Goal: Task Accomplishment & Management: Manage account settings

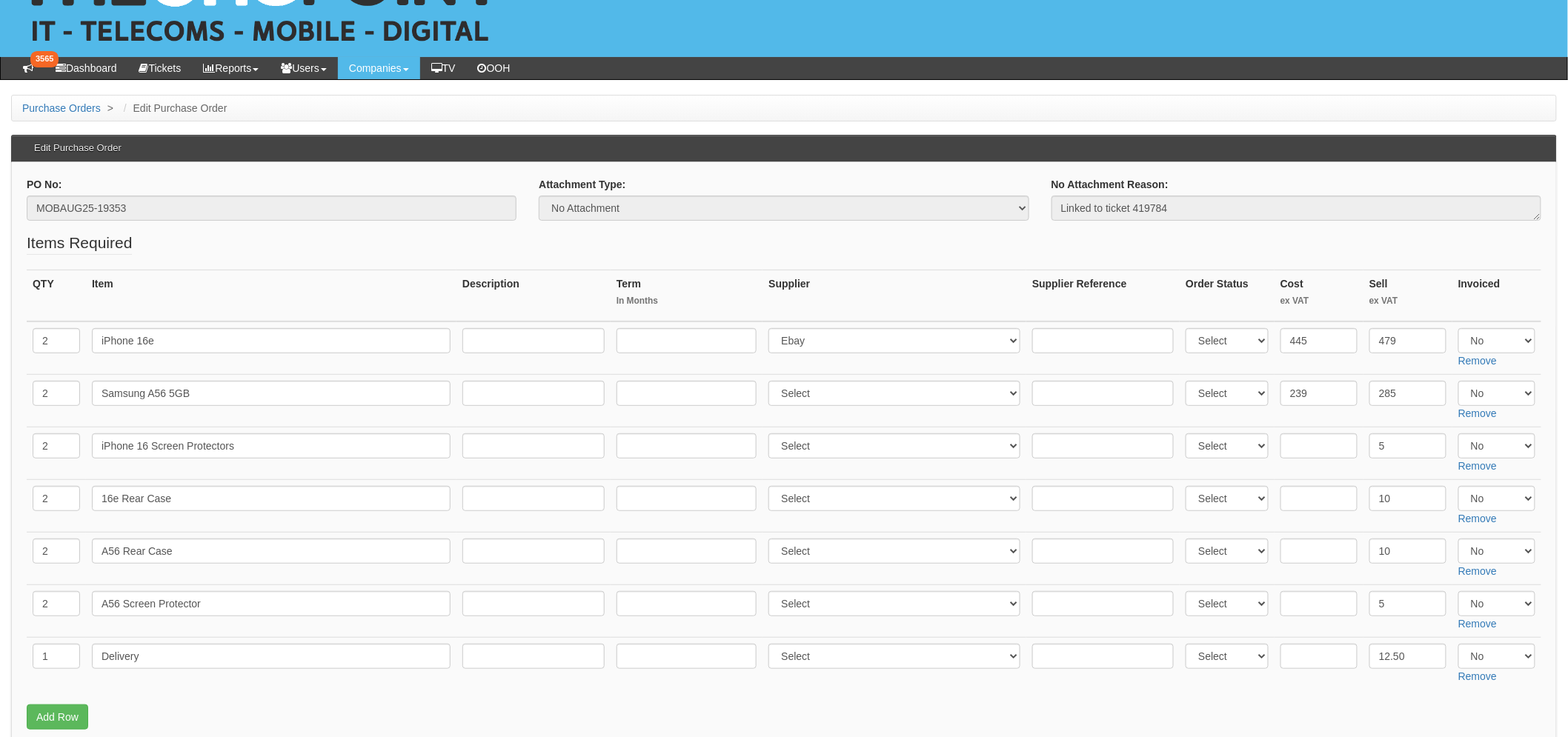
scroll to position [164, 0]
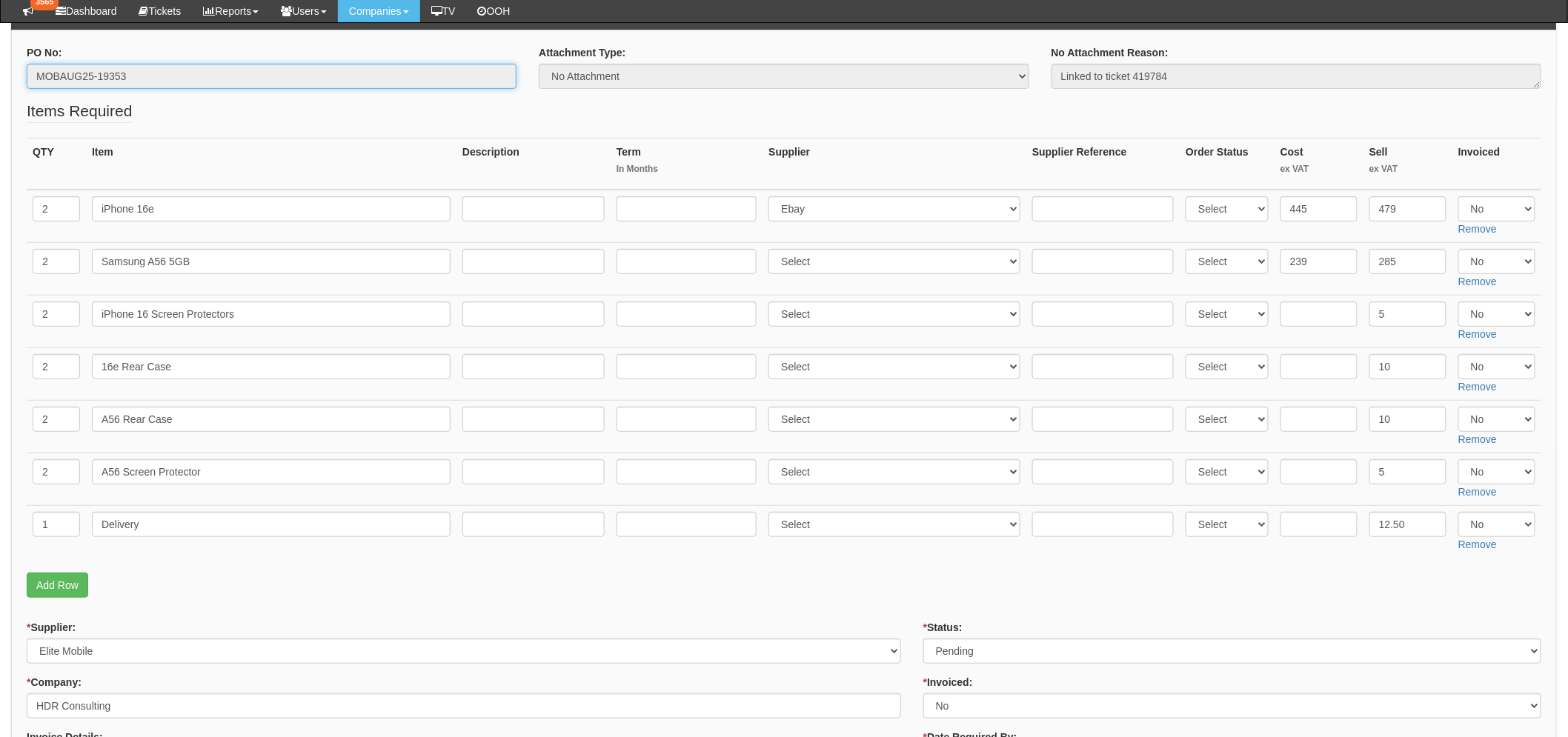
click at [110, 73] on input "MOBAUG25-19353" at bounding box center [272, 77] width 490 height 25
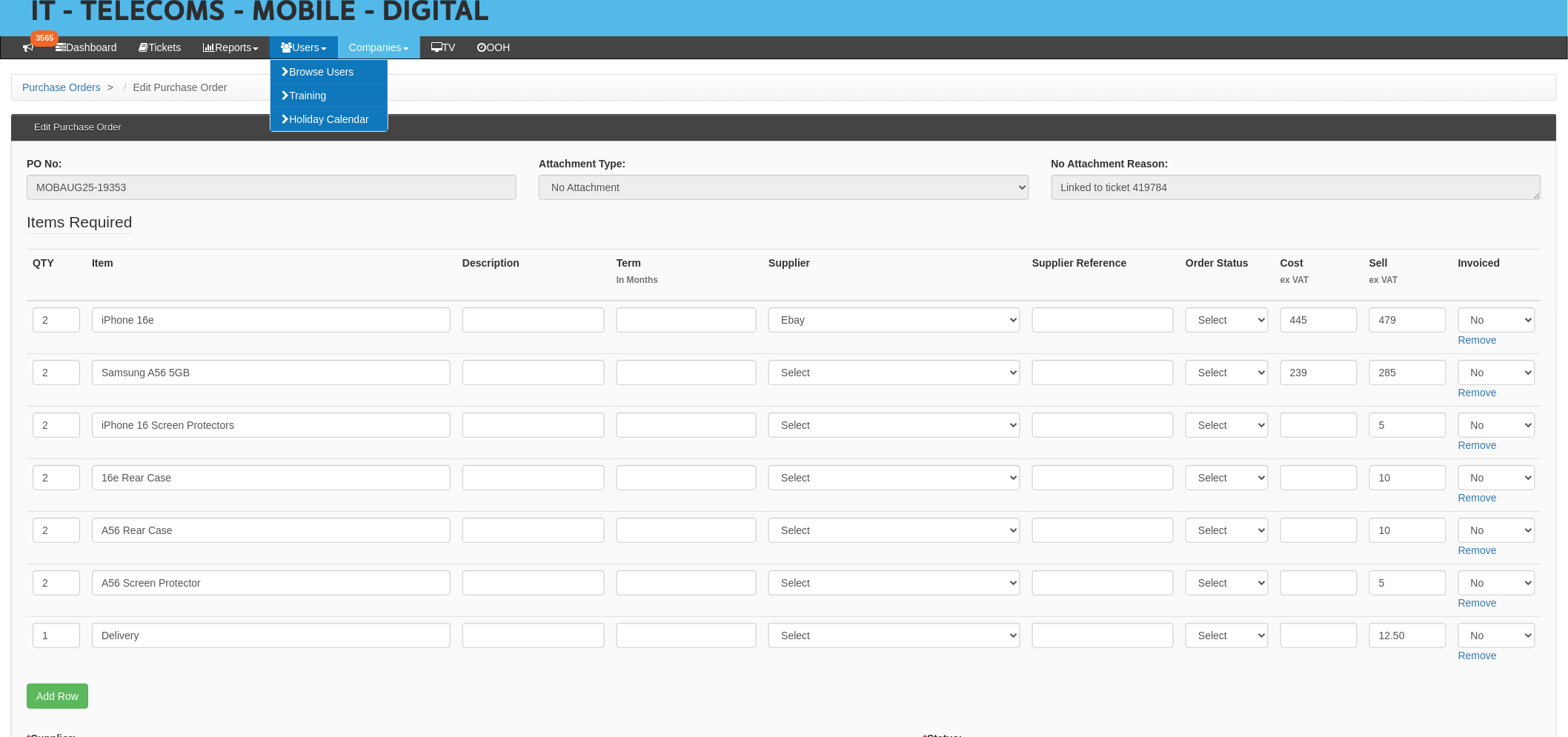
scroll to position [0, 0]
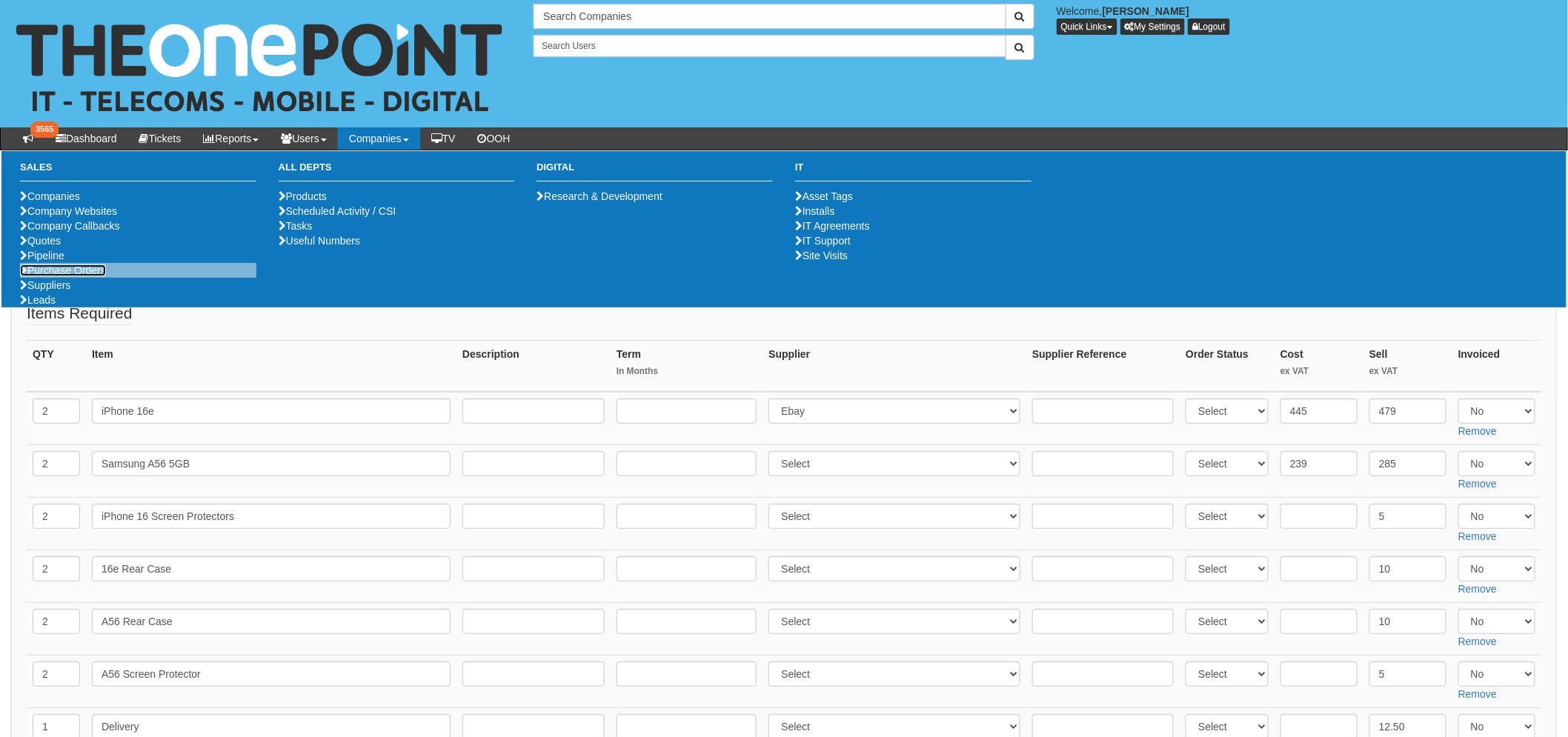
click at [97, 276] on link "Purchase Orders" at bounding box center [62, 270] width 86 height 12
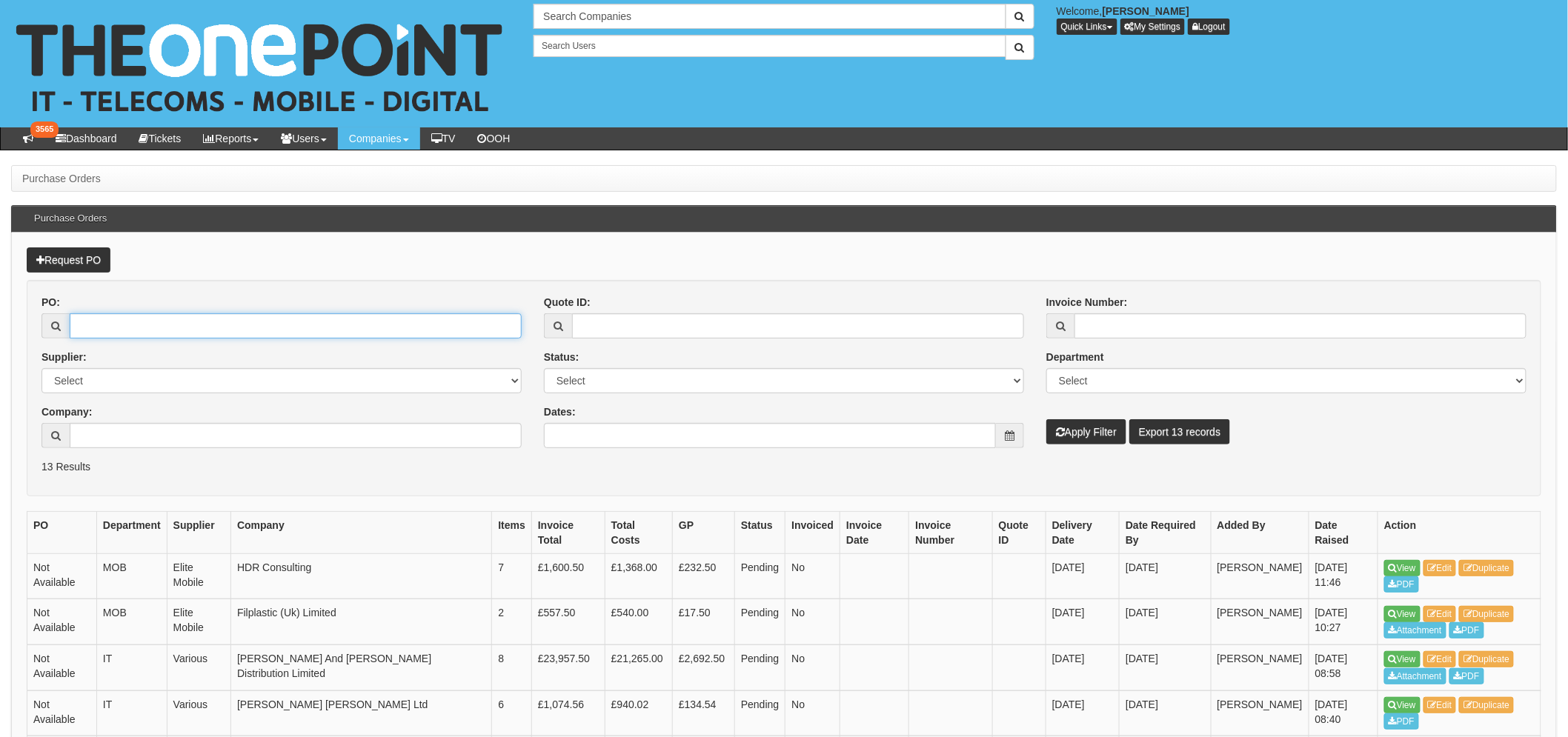
click at [127, 329] on input "PO:" at bounding box center [295, 326] width 452 height 25
type input "19353"
click at [1047, 419] on button "Apply Filter" at bounding box center [1086, 432] width 80 height 25
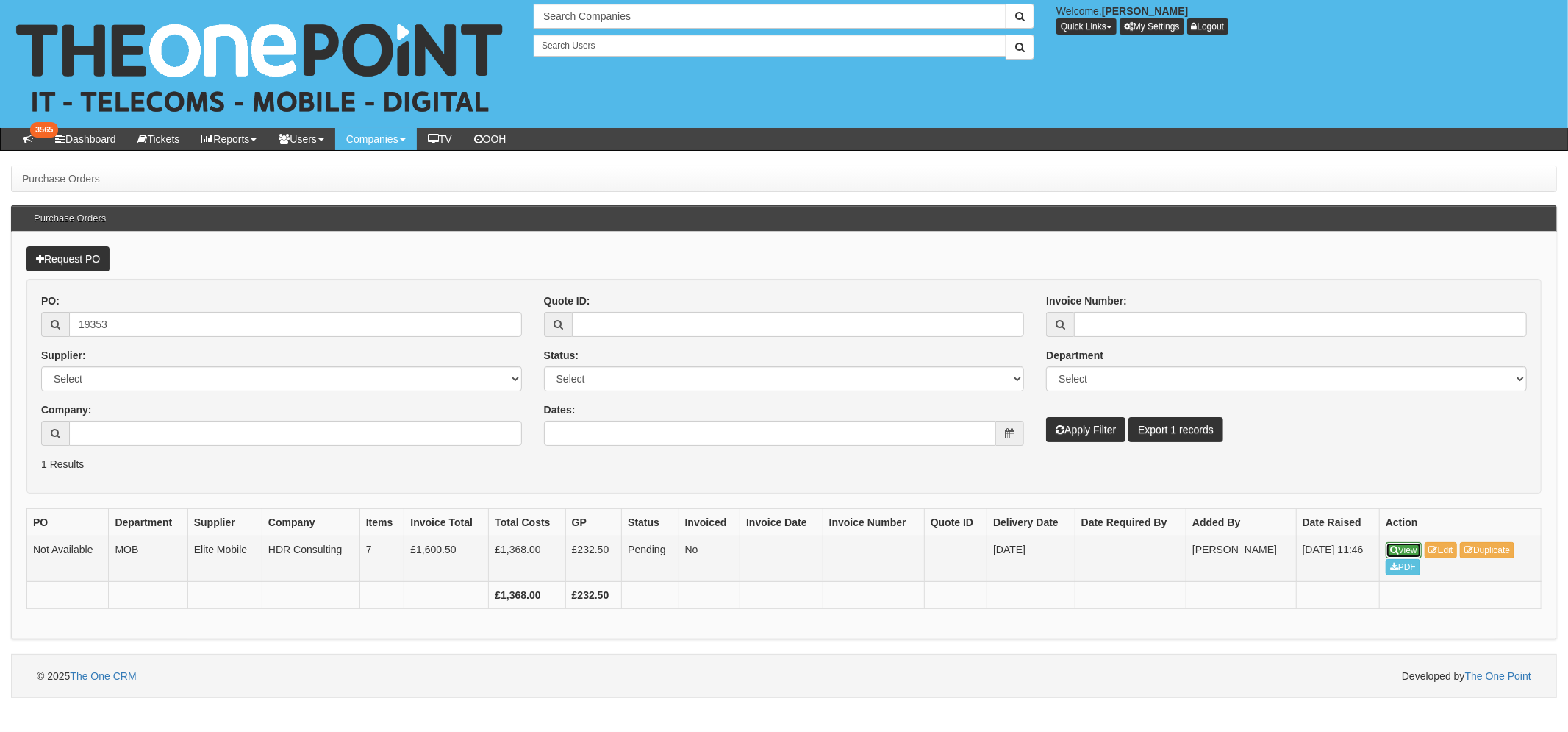
click at [1407, 549] on link "View" at bounding box center [1404, 550] width 36 height 16
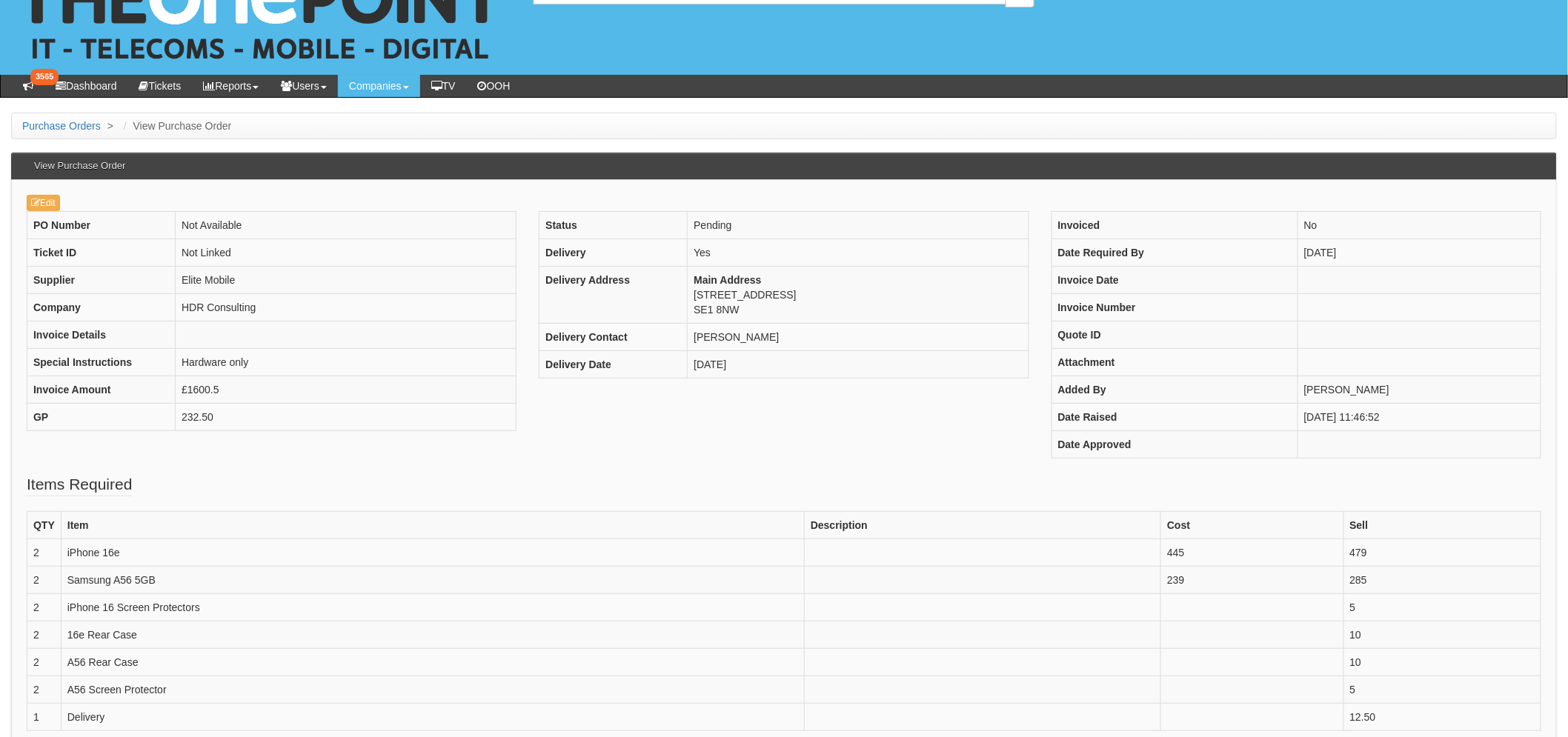
scroll to position [82, 0]
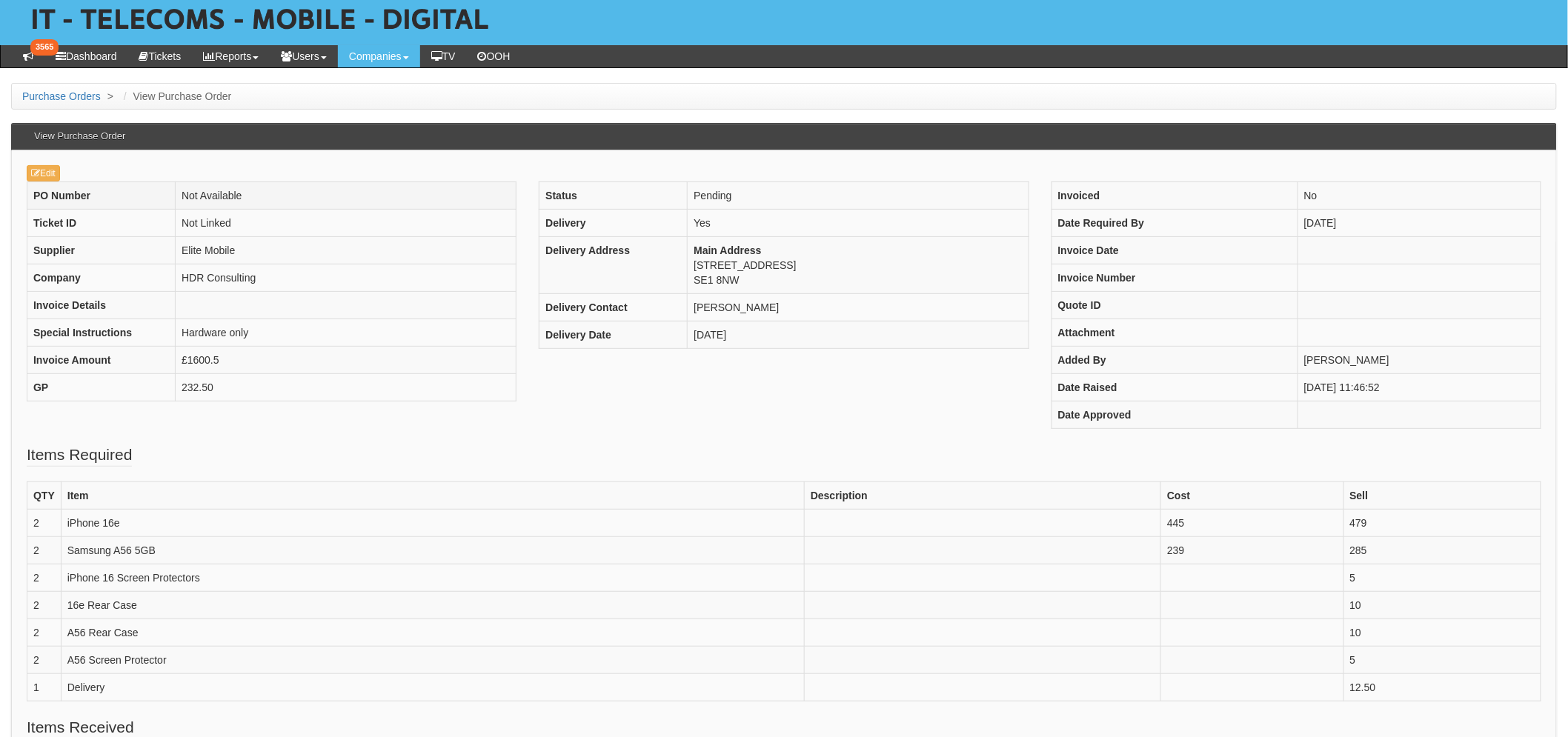
click at [48, 183] on th "PO Number" at bounding box center [102, 196] width 148 height 28
click at [49, 175] on link "Edit" at bounding box center [43, 173] width 33 height 17
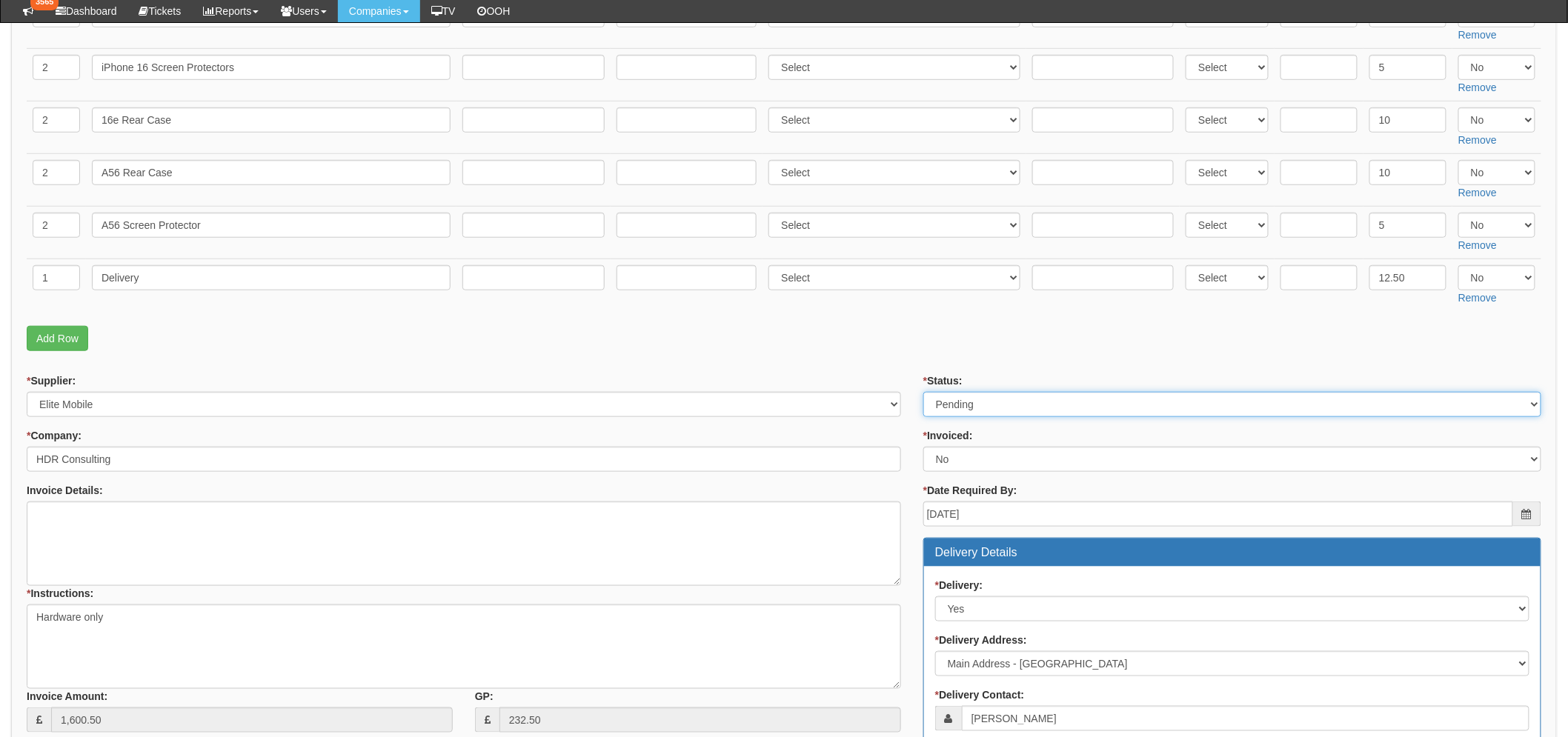
scroll to position [410, 0]
click at [996, 393] on select "Select Approved Completed Delivered Invoiced Ordered Ordered to site Part Order…" at bounding box center [1232, 406] width 618 height 25
select select "9"
click at [924, 393] on select "Select Approved Completed Delivered Invoiced Ordered Ordered to site Part Order…" at bounding box center [1232, 406] width 618 height 25
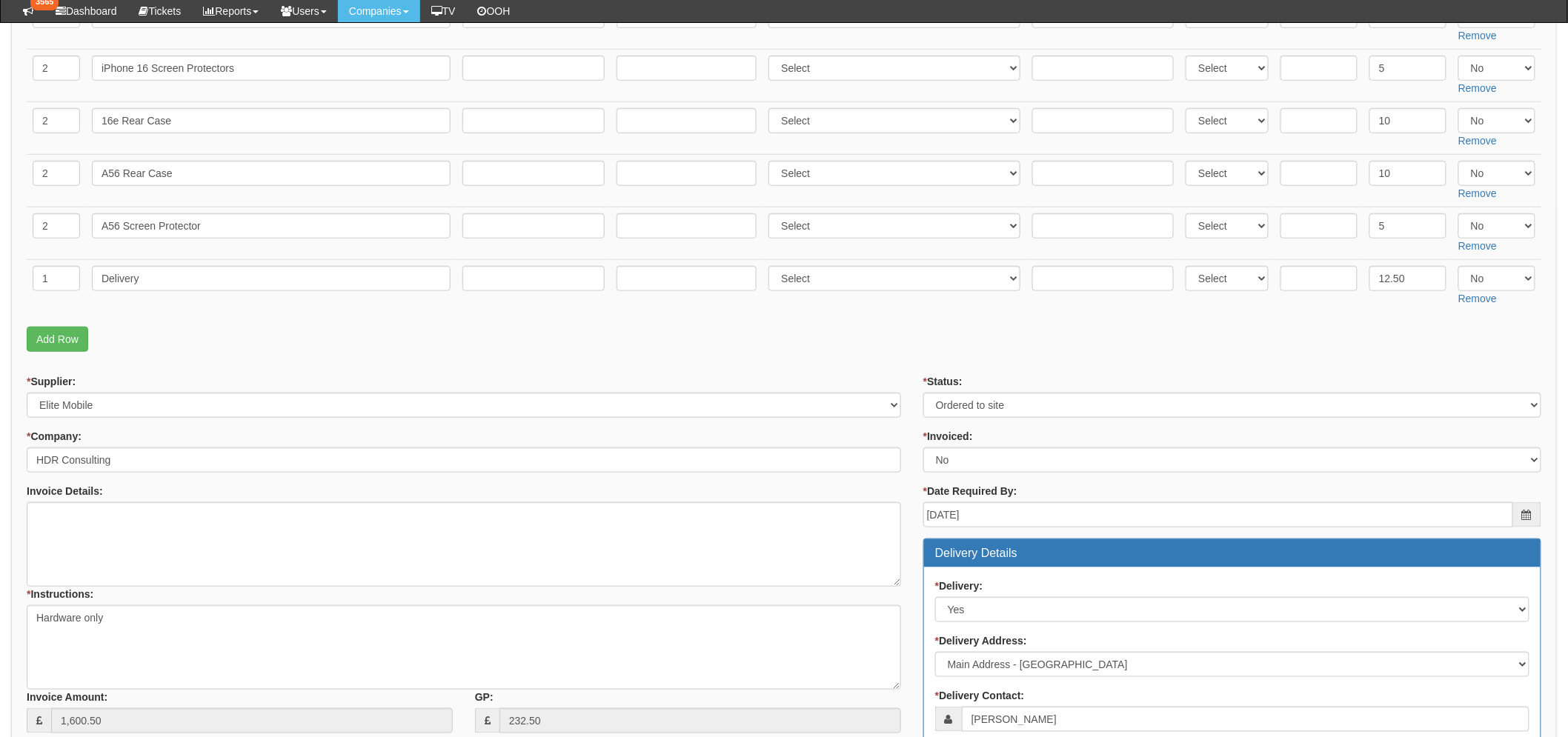
click at [838, 339] on p "Add Row" at bounding box center [784, 339] width 1515 height 25
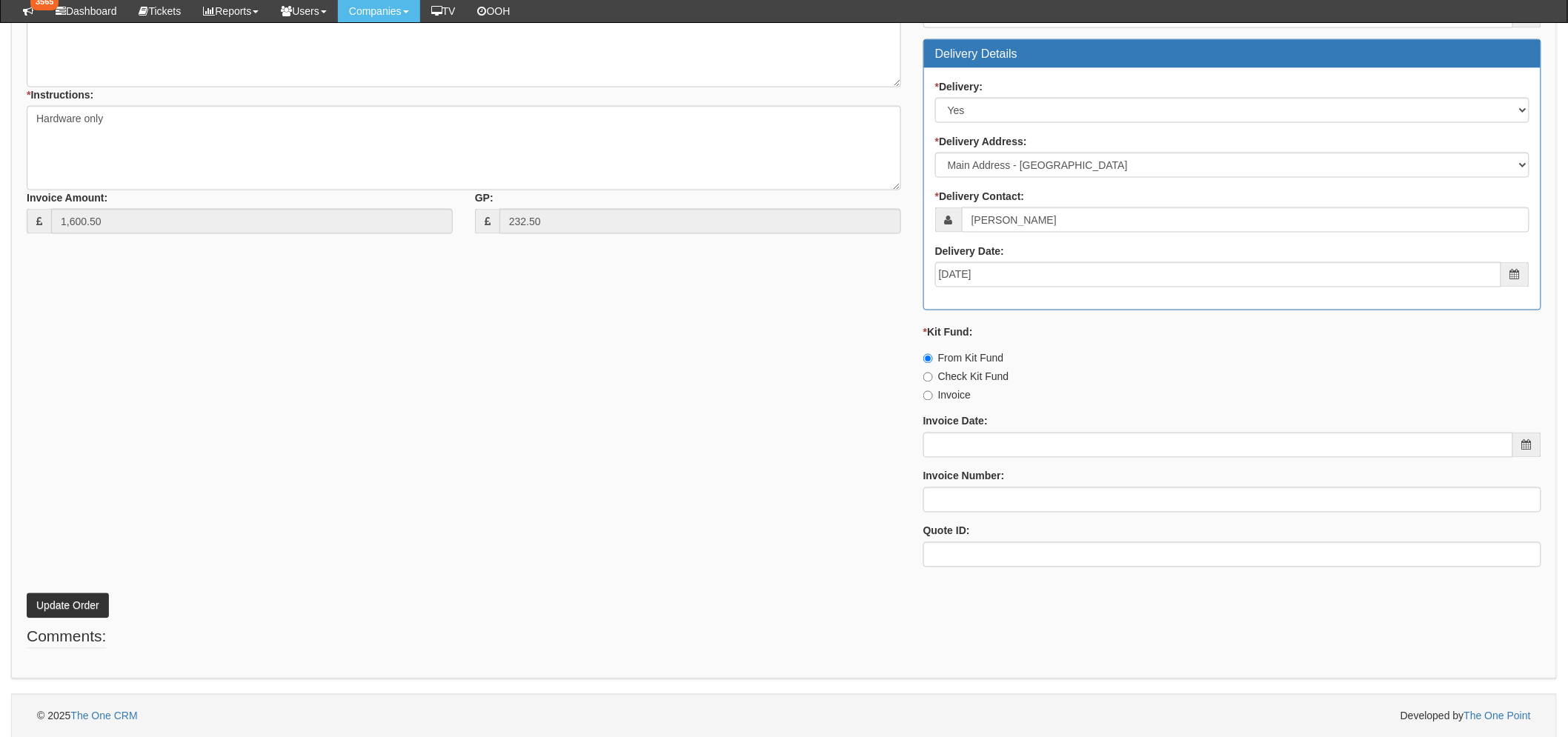
scroll to position [912, 0]
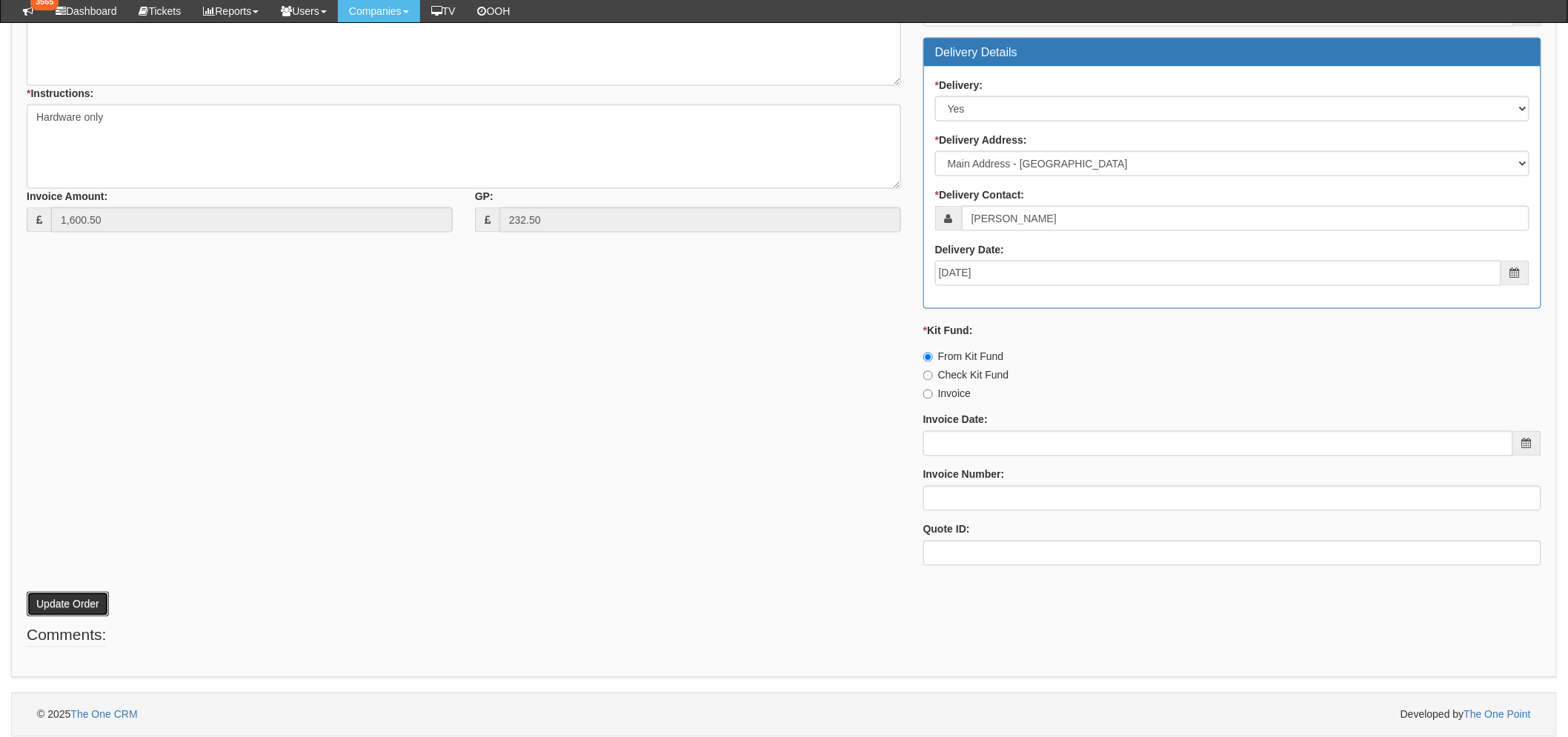
click at [74, 611] on button "Update Order" at bounding box center [68, 604] width 82 height 25
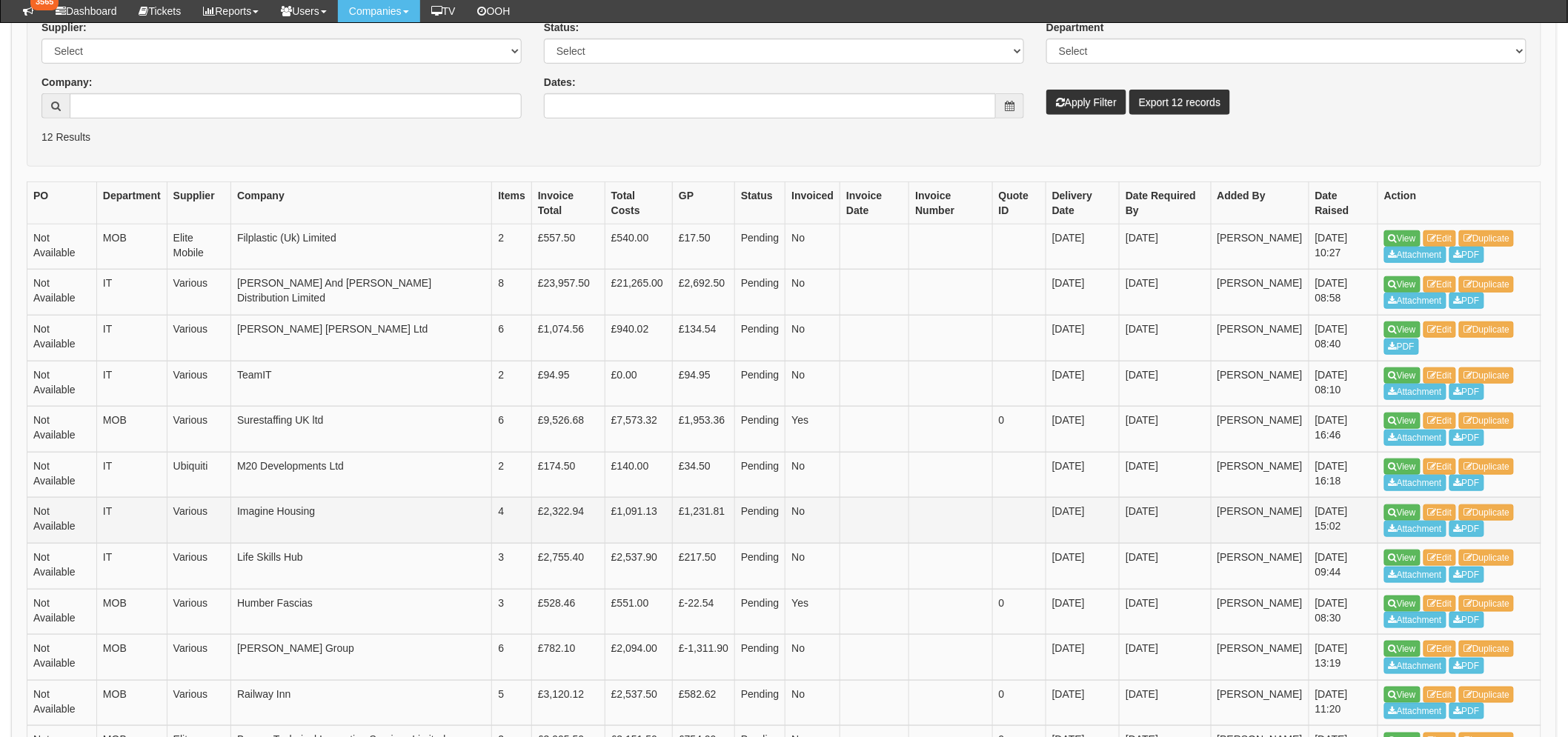
scroll to position [329, 0]
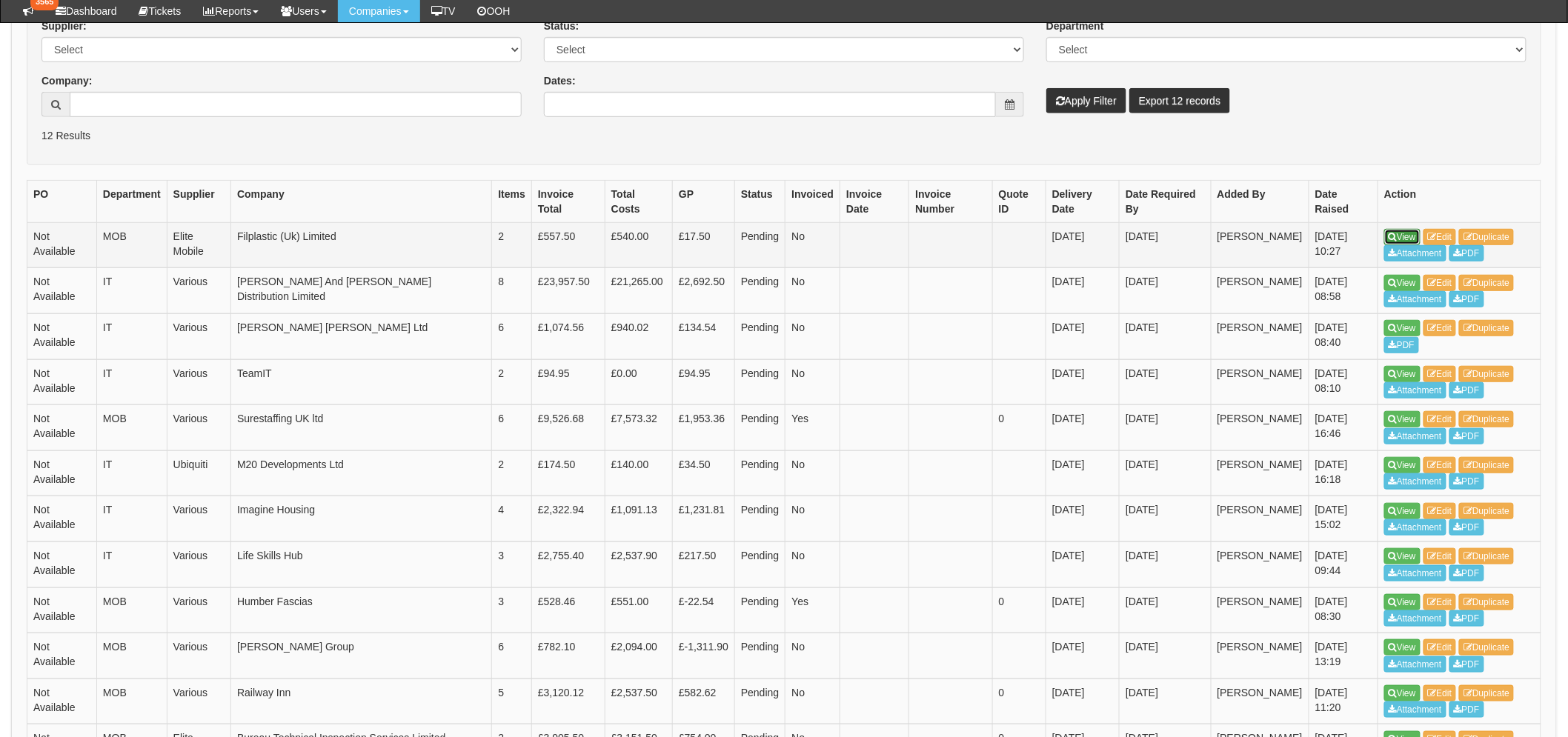
click at [1401, 230] on link "View" at bounding box center [1403, 237] width 36 height 17
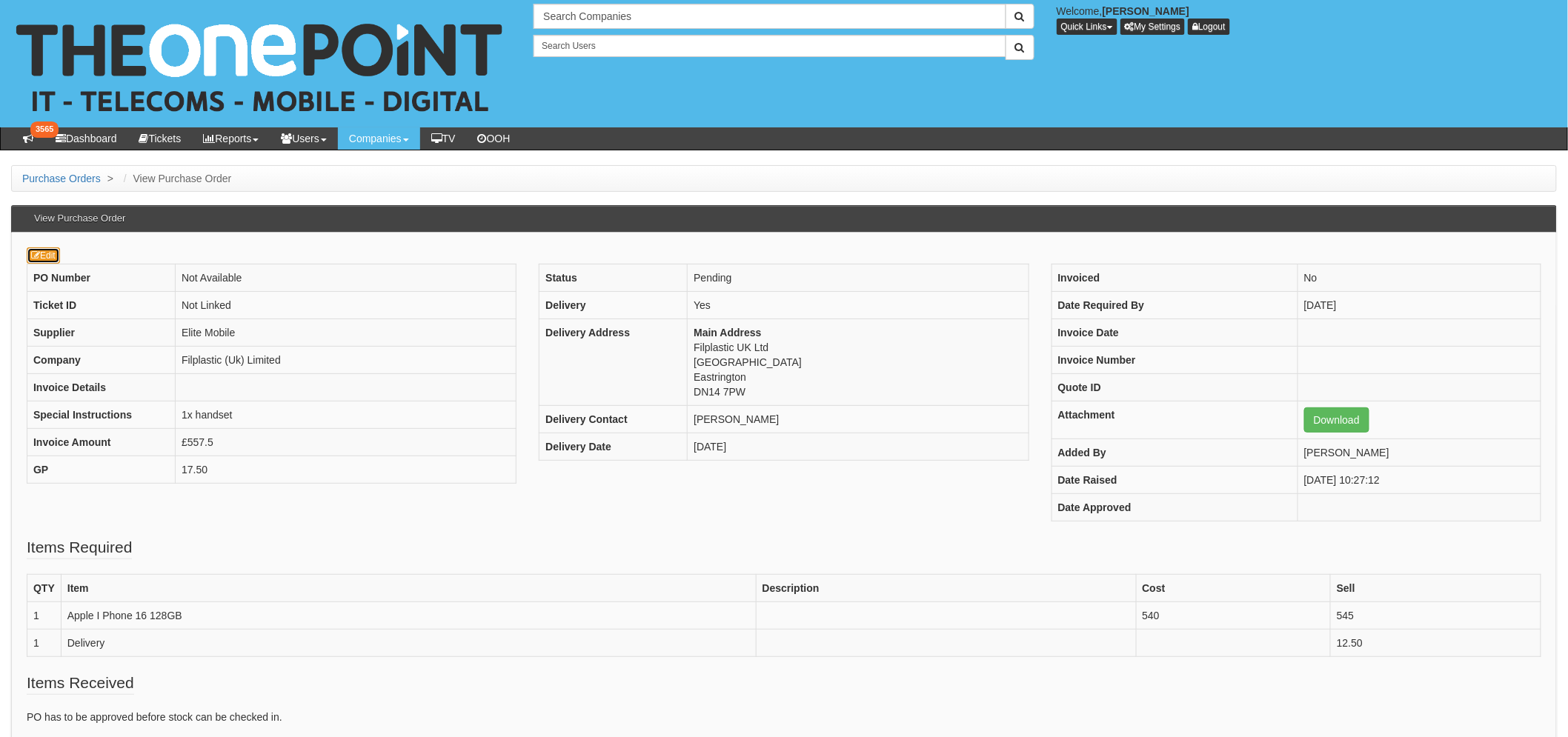
click at [60, 256] on link "Edit" at bounding box center [43, 256] width 33 height 17
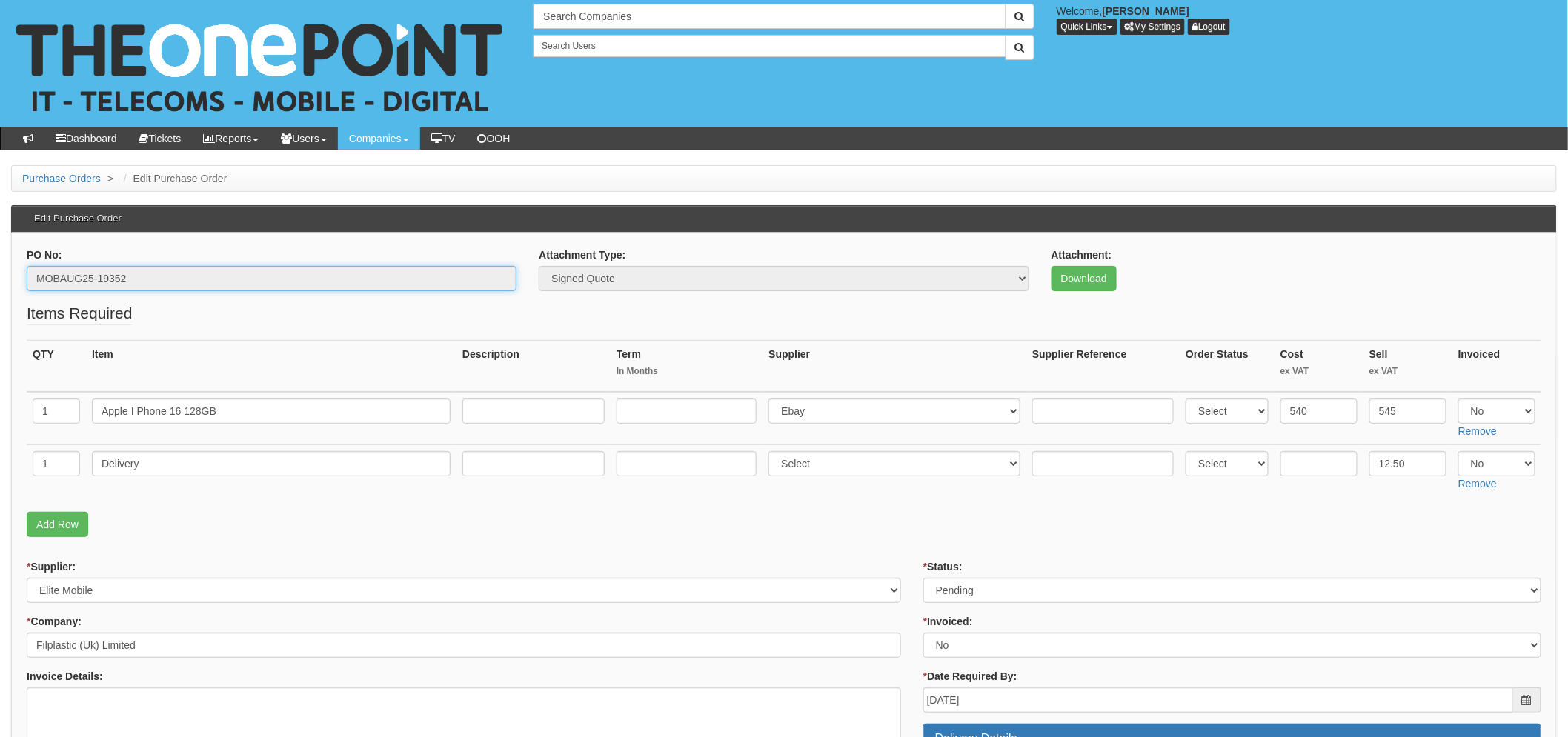
click at [114, 276] on input "MOBAUG25-19352" at bounding box center [272, 279] width 490 height 25
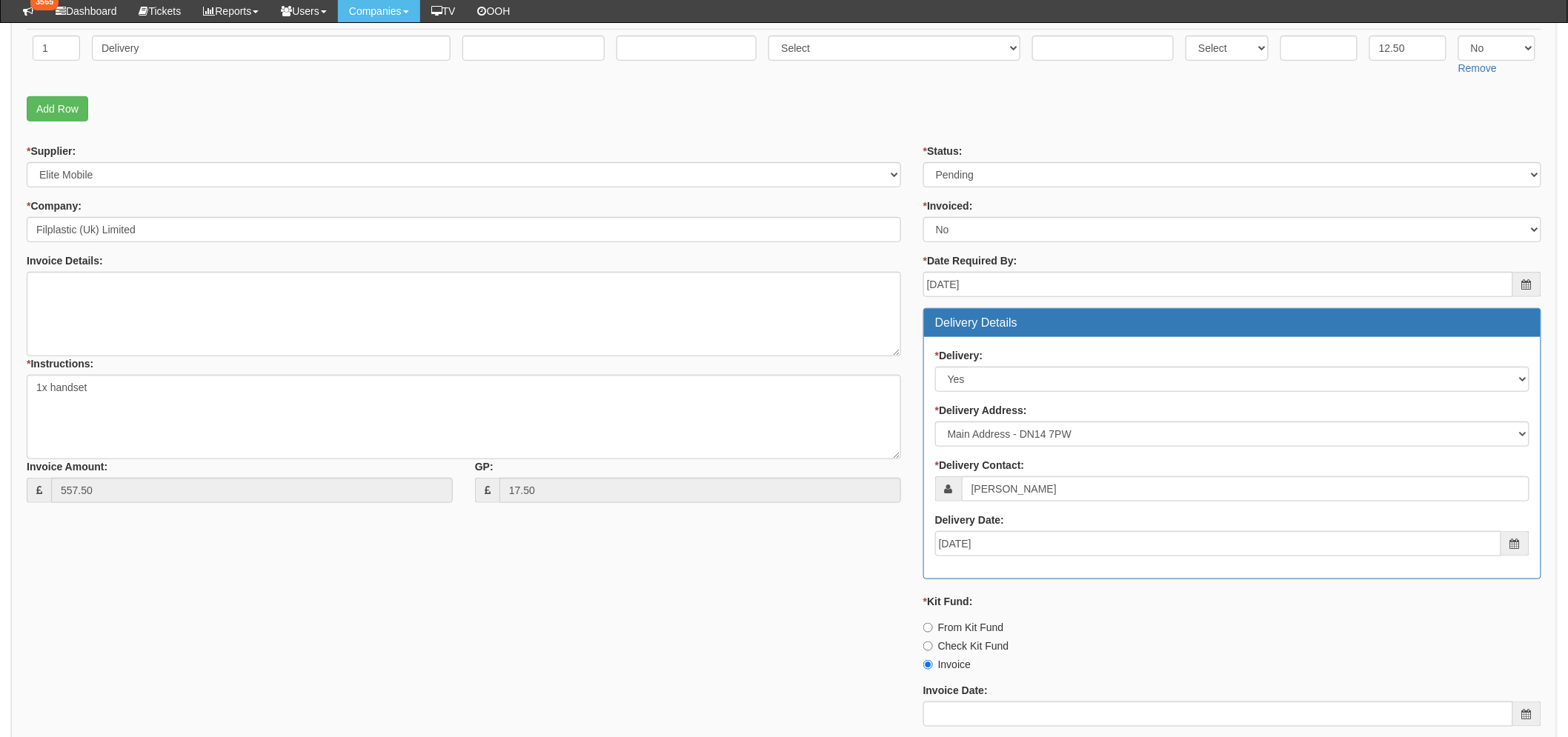
scroll to position [411, 0]
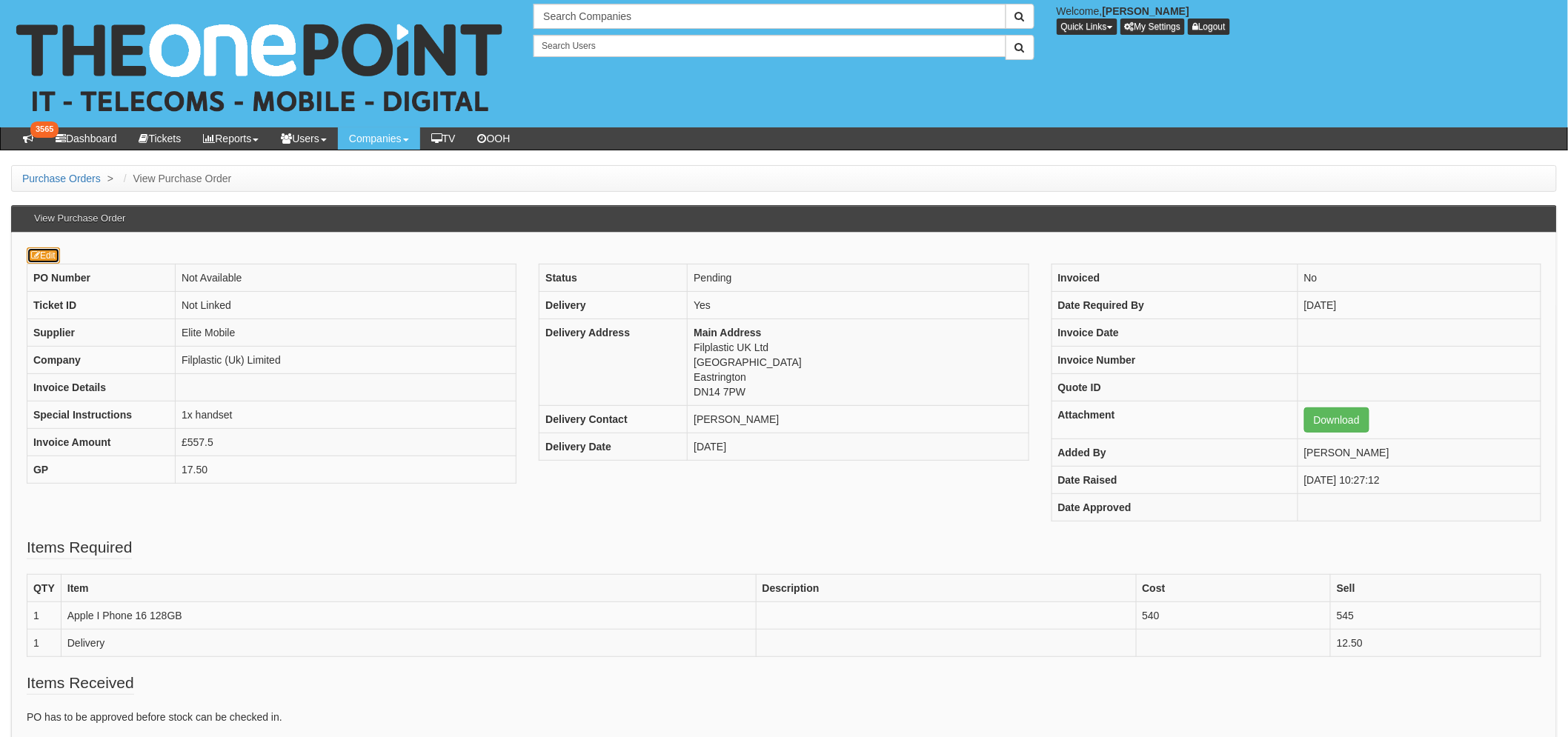
click at [56, 257] on link "Edit" at bounding box center [43, 256] width 33 height 17
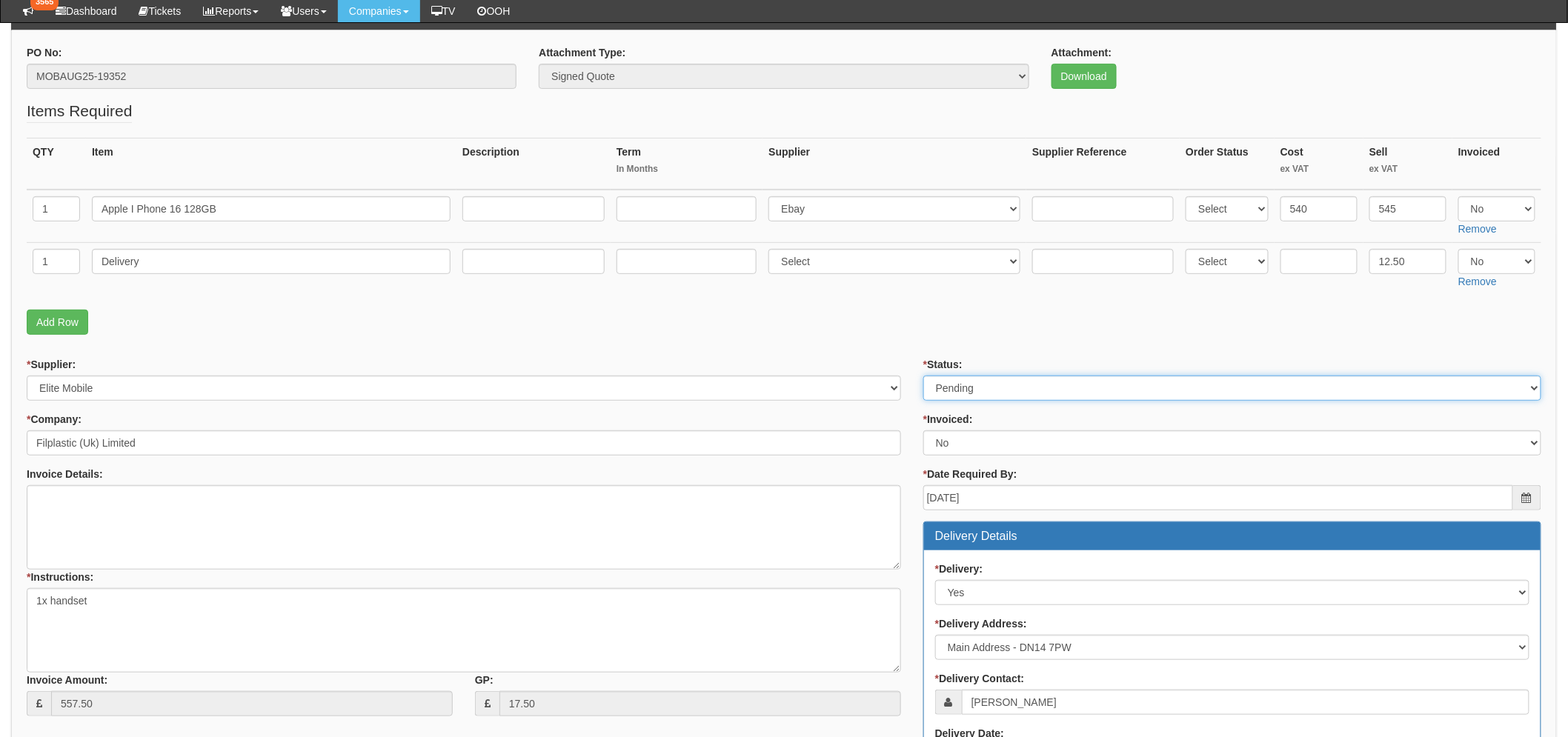
click at [963, 393] on select "Select Approved Completed Delivered Invoiced Ordered Ordered to site Part Order…" at bounding box center [1232, 388] width 618 height 25
select select "9"
click at [924, 376] on select "Select Approved Completed Delivered Invoiced Ordered Ordered to site Part Order…" at bounding box center [1232, 389] width 618 height 25
click at [639, 320] on p "Add Row" at bounding box center [784, 323] width 1515 height 25
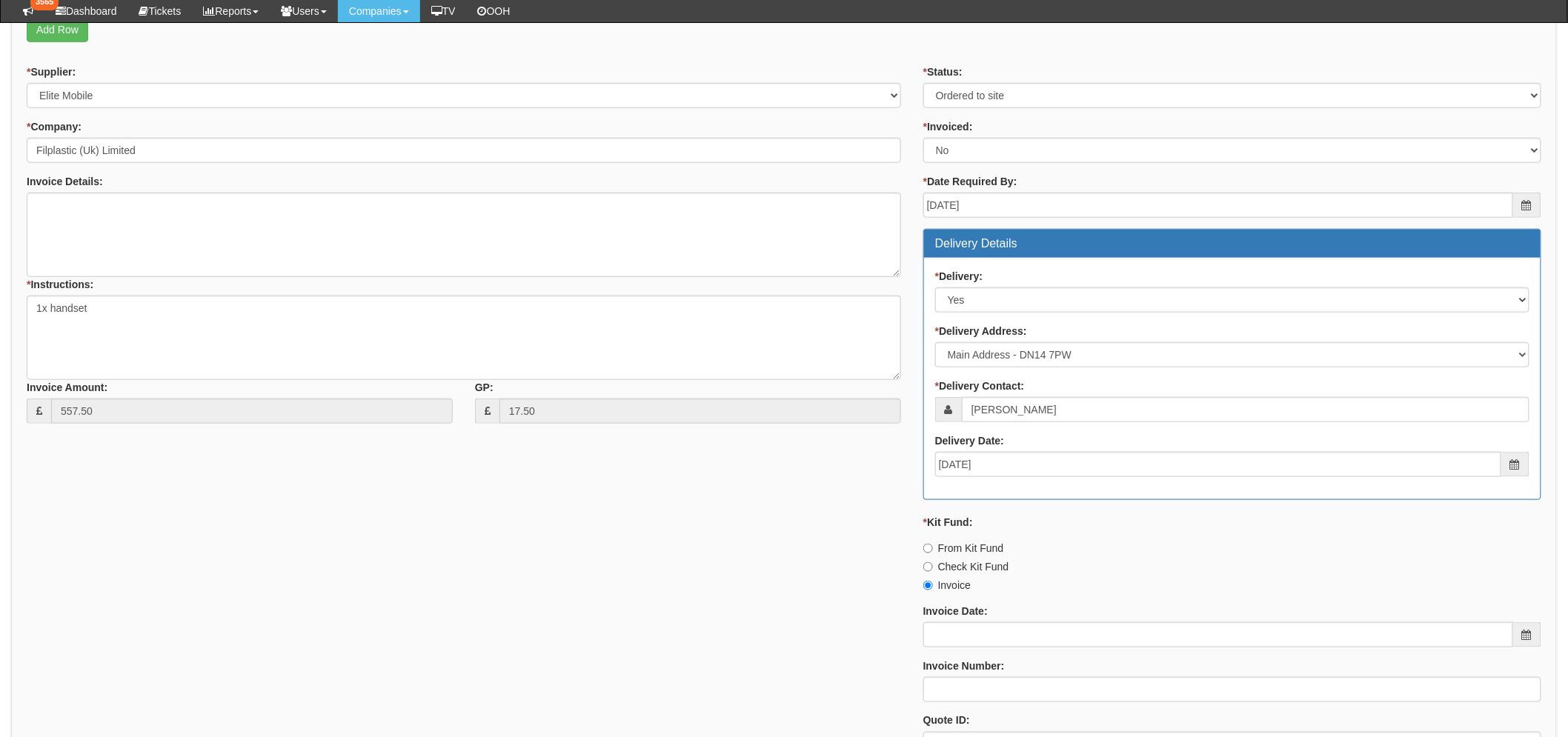
scroll to position [648, 0]
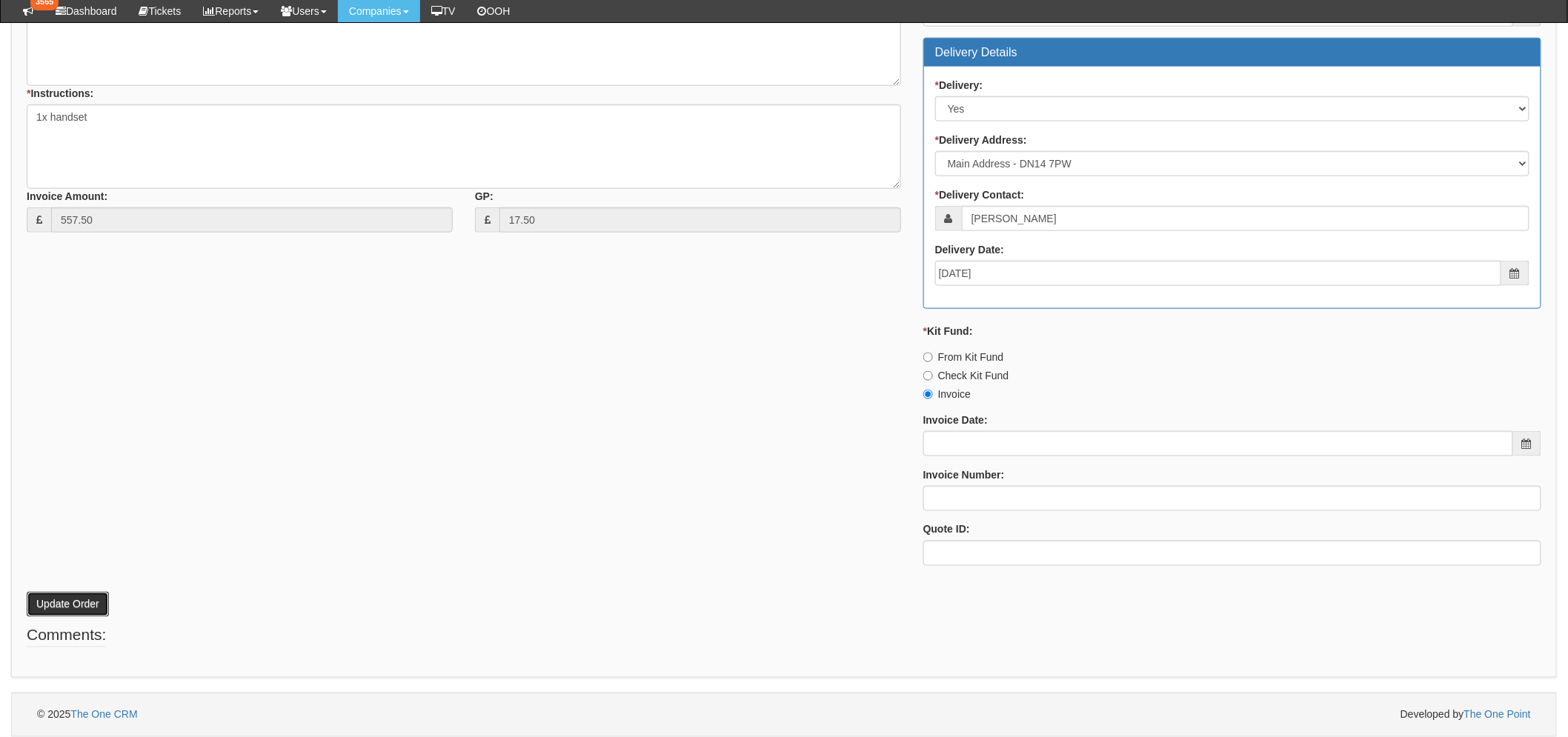
click at [39, 600] on button "Update Order" at bounding box center [68, 604] width 82 height 25
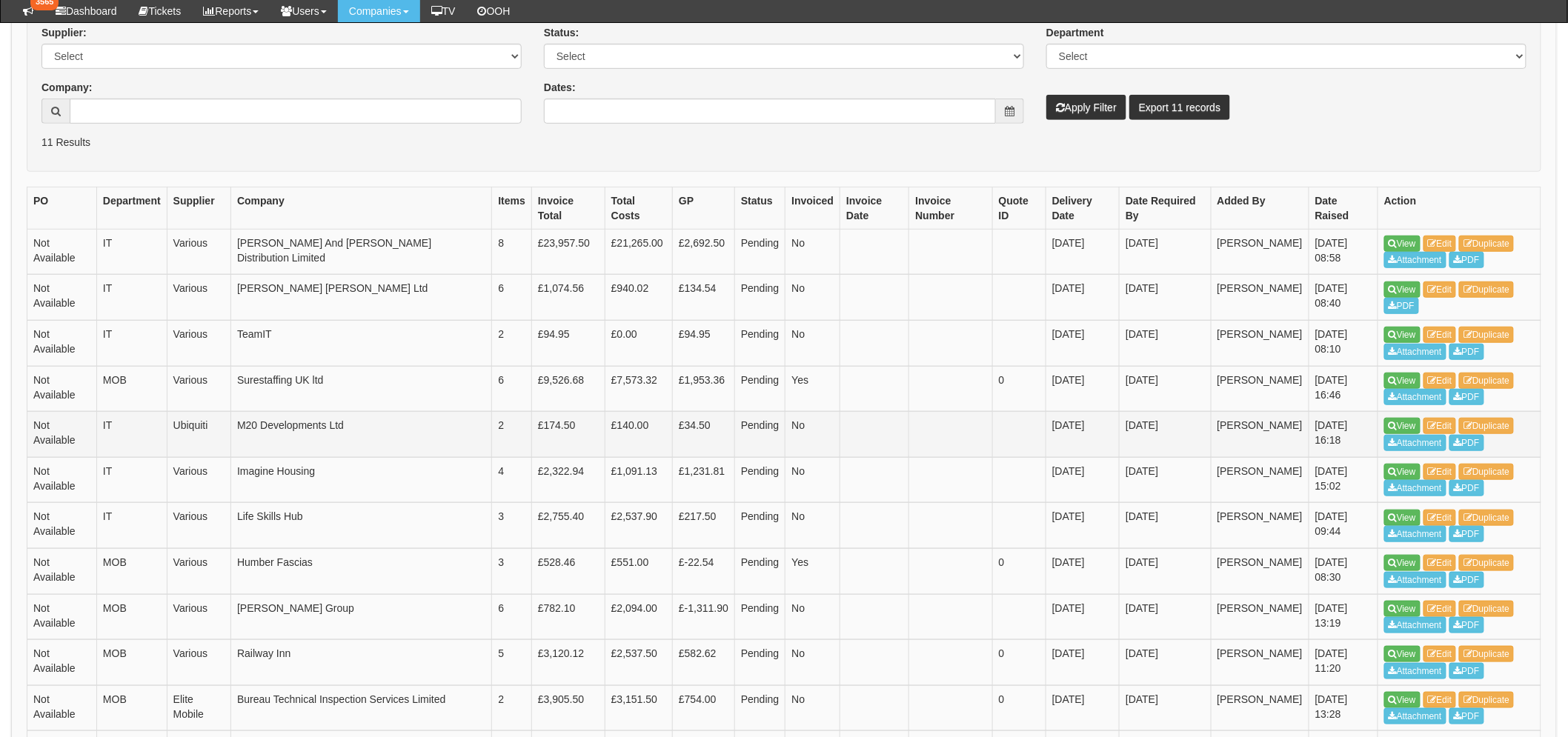
scroll to position [329, 0]
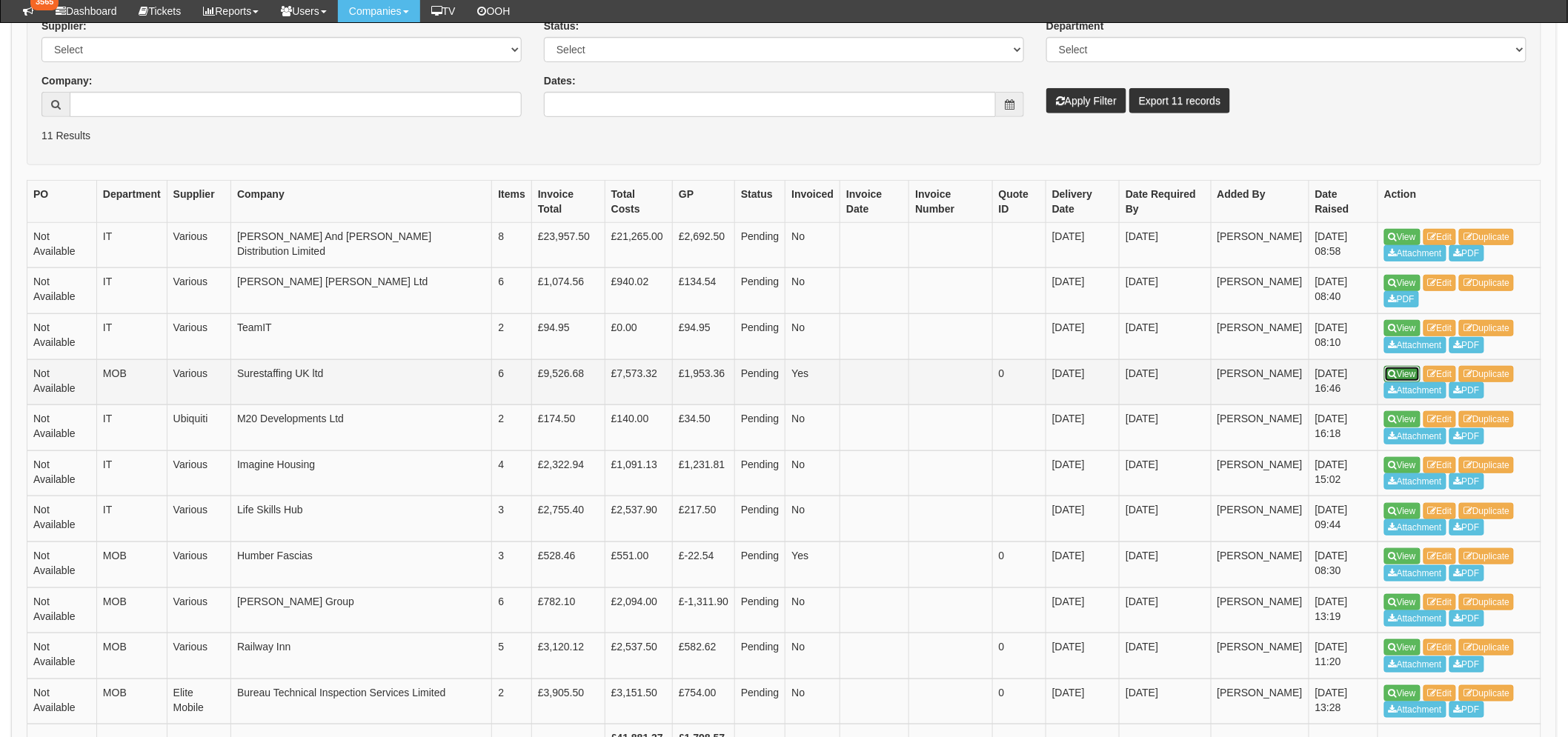
click at [1407, 366] on link "View" at bounding box center [1403, 374] width 36 height 17
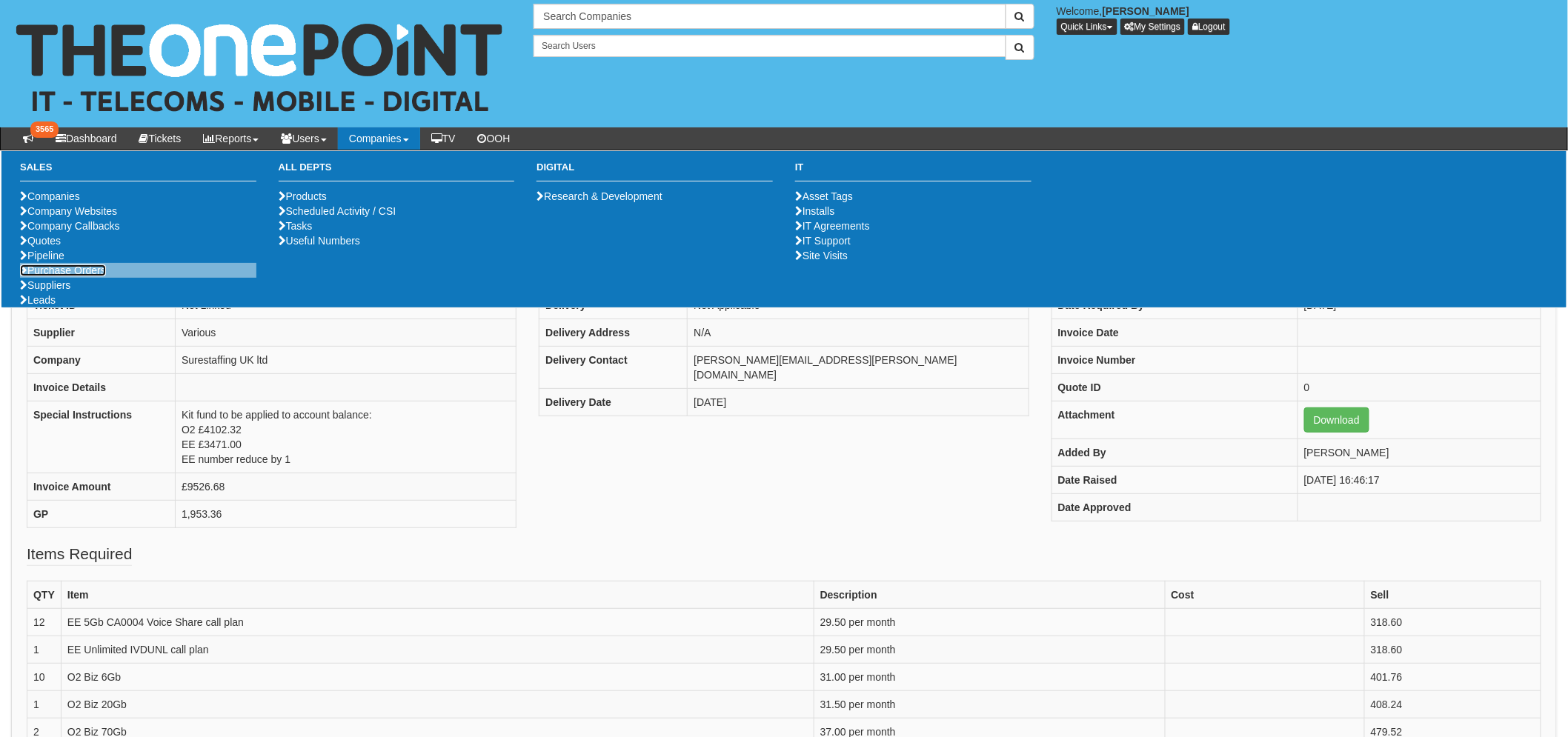
click at [98, 276] on link "Purchase Orders" at bounding box center [62, 270] width 86 height 12
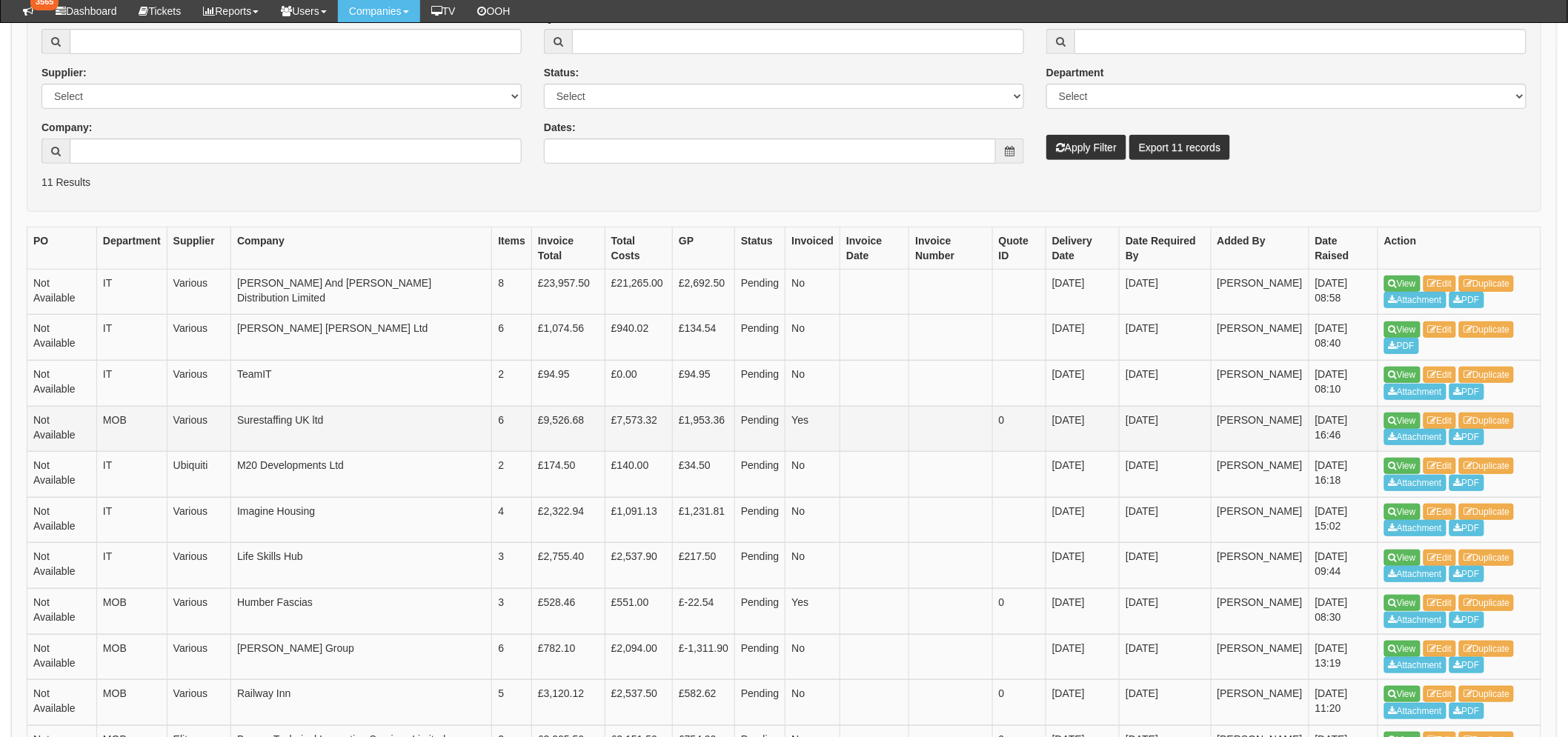
scroll to position [246, 0]
